Goal: Information Seeking & Learning: Learn about a topic

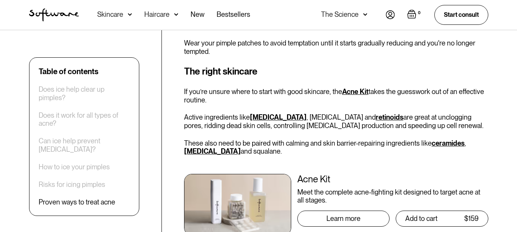
scroll to position [1511, 0]
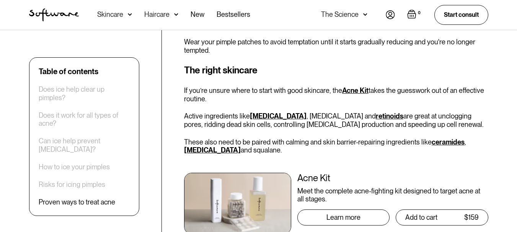
click at [350, 86] on link "Acne Kit" at bounding box center [355, 90] width 26 height 8
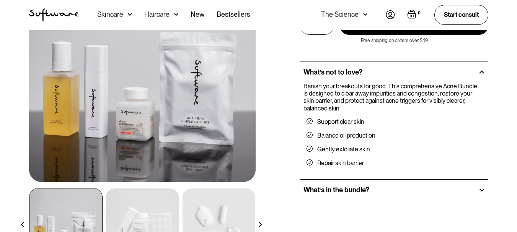
scroll to position [100, 0]
click at [157, 215] on img at bounding box center [142, 224] width 73 height 71
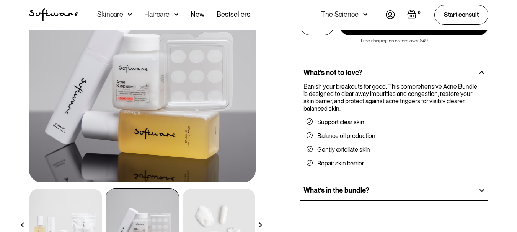
click at [213, 214] on img at bounding box center [218, 224] width 73 height 71
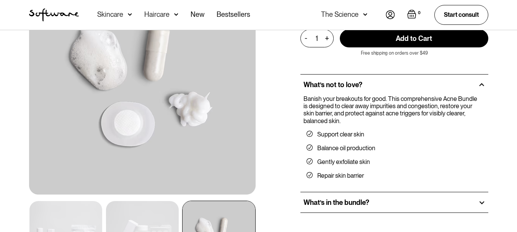
scroll to position [88, 0]
click at [321, 205] on h2 "What’s in the bundle?" at bounding box center [336, 202] width 66 height 8
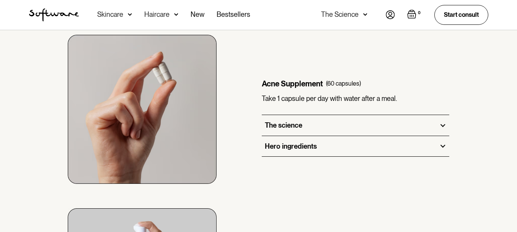
scroll to position [535, 0]
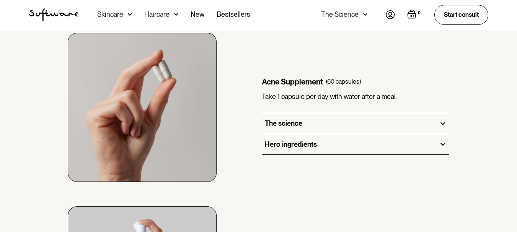
click at [307, 115] on div "The science" at bounding box center [356, 123] width 188 height 21
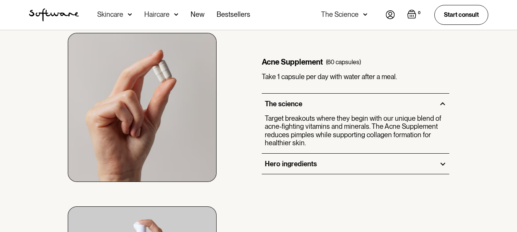
click at [315, 161] on div "Hero ingredients" at bounding box center [291, 164] width 52 height 8
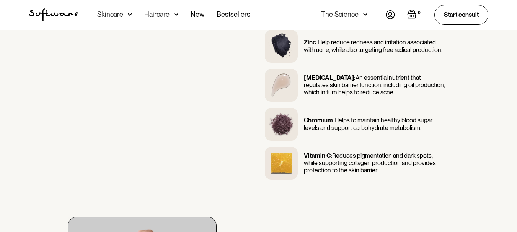
scroll to position [861, 0]
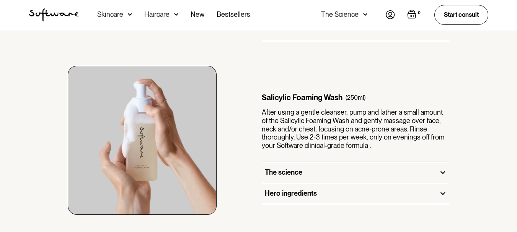
click at [318, 172] on div "The science" at bounding box center [356, 172] width 188 height 21
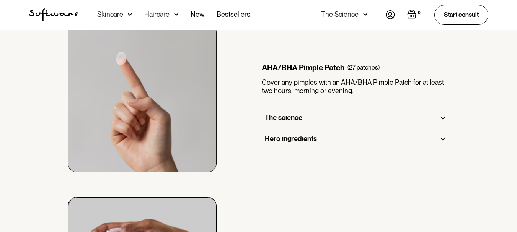
scroll to position [1104, 0]
click at [302, 113] on div "The science" at bounding box center [283, 117] width 37 height 8
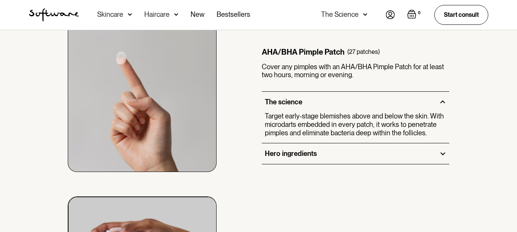
click at [307, 150] on div "Hero ingredients" at bounding box center [291, 154] width 52 height 8
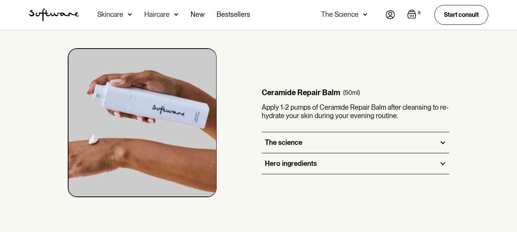
scroll to position [1517, 0]
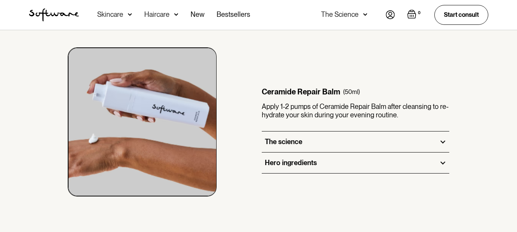
click at [322, 132] on div "The science" at bounding box center [356, 142] width 188 height 21
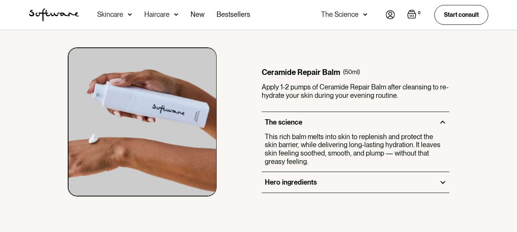
click at [325, 172] on div "Hero ingredients" at bounding box center [356, 182] width 188 height 21
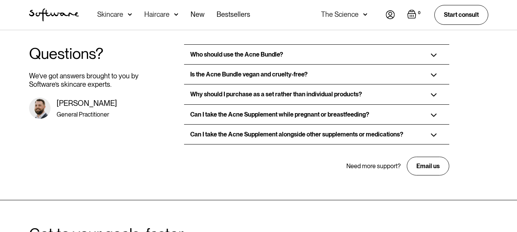
scroll to position [2433, 0]
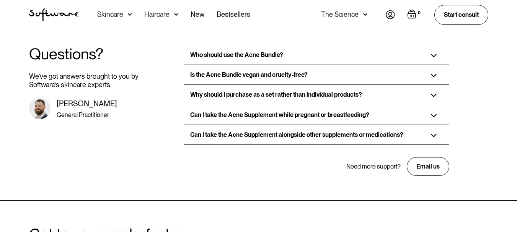
click at [244, 51] on h3 "Who should use the Acne Bundle?" at bounding box center [236, 54] width 93 height 7
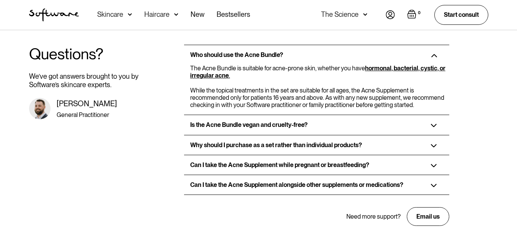
click at [210, 65] on strong "hormonal, bacterial, cystic, or irregular acne" at bounding box center [317, 72] width 255 height 15
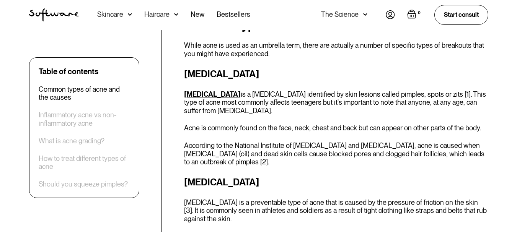
scroll to position [362, 0]
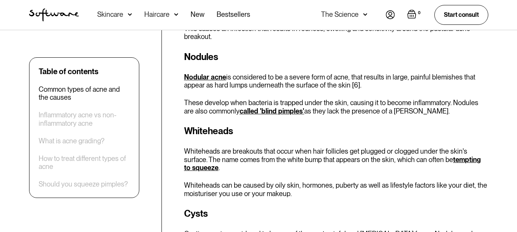
scroll to position [683, 0]
click at [438, 155] on link "tempting to squeeze" at bounding box center [332, 163] width 296 height 16
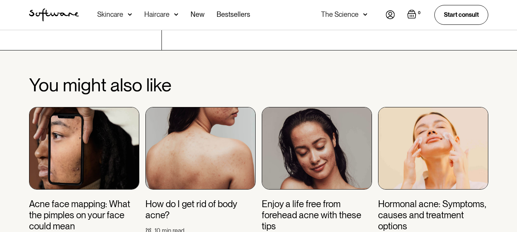
scroll to position [2642, 0]
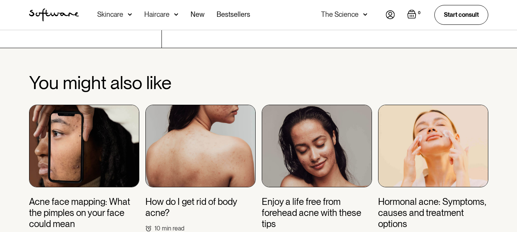
click at [432, 116] on img at bounding box center [433, 146] width 110 height 83
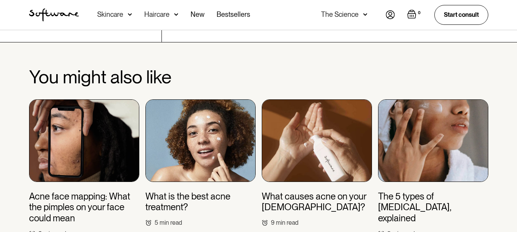
scroll to position [2986, 0]
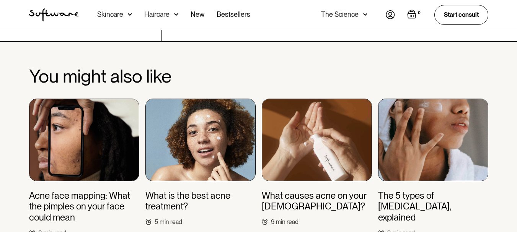
click at [102, 99] on img at bounding box center [84, 140] width 110 height 83
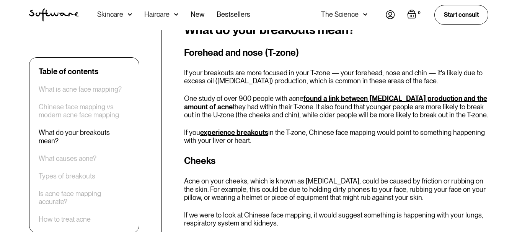
scroll to position [633, 0]
